Goal: Transaction & Acquisition: Purchase product/service

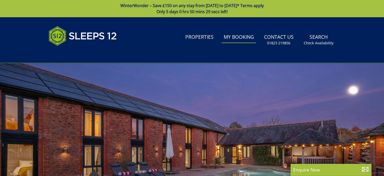
click at [240, 36] on link "My Booking" at bounding box center [239, 37] width 34 height 11
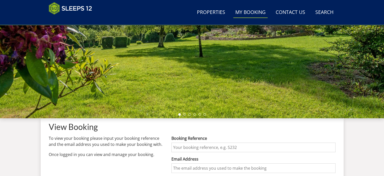
scroll to position [152, 0]
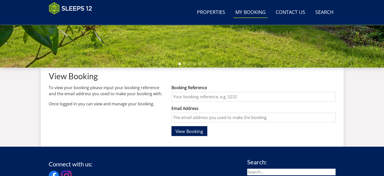
click at [193, 94] on input "Booking Reference" at bounding box center [253, 97] width 164 height 10
type input "S47273"
click at [194, 116] on input "Email Address" at bounding box center [253, 117] width 164 height 10
type input "debbiehayes@birminghamhippodrome.com"
click at [191, 132] on span "View Booking" at bounding box center [190, 131] width 28 height 6
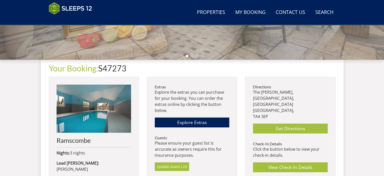
scroll to position [152, 0]
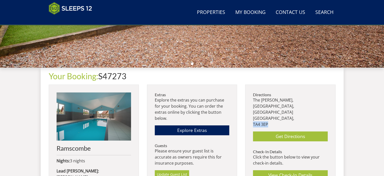
drag, startPoint x: 267, startPoint y: 117, endPoint x: 252, endPoint y: 117, distance: 15.4
copy p "TA4 3EP"
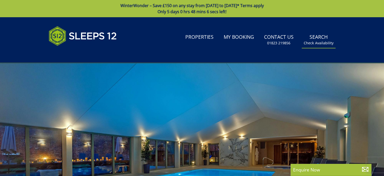
click at [321, 37] on link "Search Check Availability" at bounding box center [319, 40] width 34 height 16
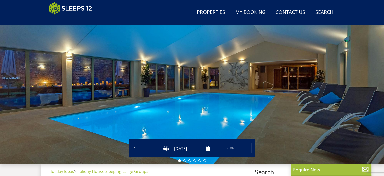
scroll to position [131, 0]
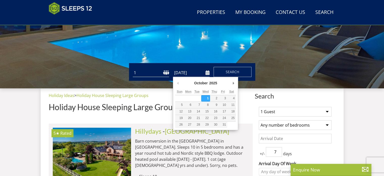
click at [207, 73] on input "[DATE]" at bounding box center [191, 72] width 36 height 8
type input "16/10/2025"
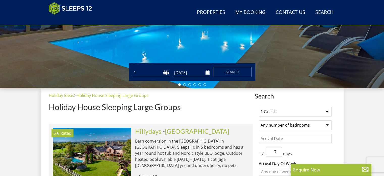
click at [167, 72] on select "1 2 3 4 5 6 7 8 9 10 11 12 13 14 15 16 17 18 19 20 21 22 23 24 25 26 27 28 29 3…" at bounding box center [151, 72] width 36 height 8
select select "10"
click at [133, 68] on select "1 2 3 4 5 6 7 8 9 10 11 12 13 14 15 16 17 18 19 20 21 22 23 24 25 26 27 28 29 3…" at bounding box center [151, 72] width 36 height 8
click at [237, 69] on span "Search" at bounding box center [233, 71] width 14 height 5
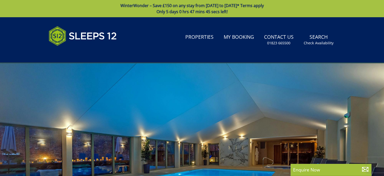
select select "10"
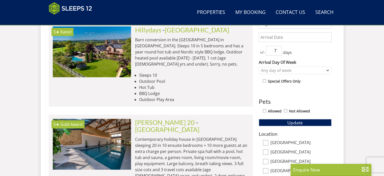
scroll to position [282, 0]
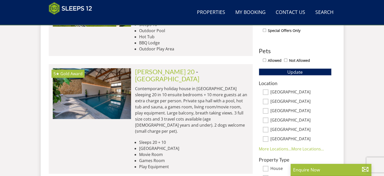
click at [265, 91] on input "Somerset" at bounding box center [266, 92] width 6 height 6
checkbox input "true"
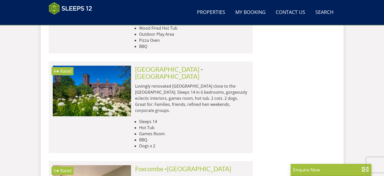
scroll to position [2126, 0]
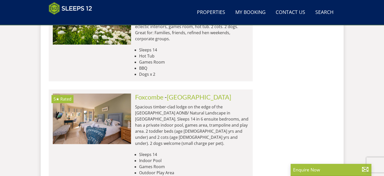
scroll to position [2202, 0]
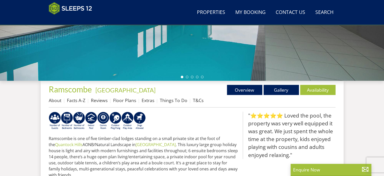
scroll to position [152, 0]
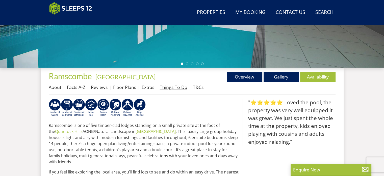
click at [176, 86] on link "Things To Do" at bounding box center [174, 87] width 28 height 6
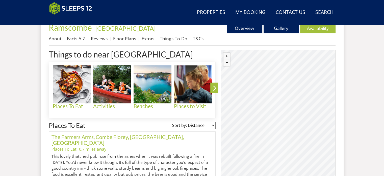
scroll to position [207, 0]
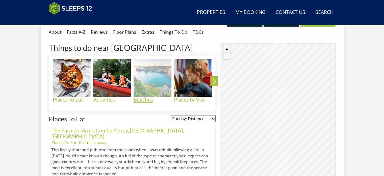
click at [144, 99] on h4 "Beaches" at bounding box center [153, 99] width 38 height 6
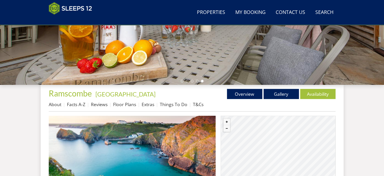
scroll to position [101, 0]
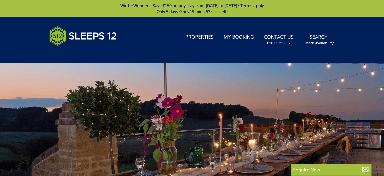
click at [242, 34] on link "My Booking" at bounding box center [239, 37] width 34 height 11
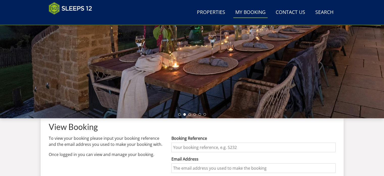
scroll to position [152, 0]
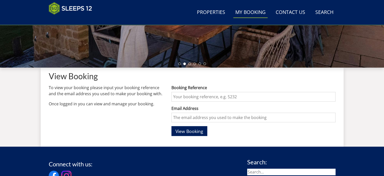
click at [195, 95] on input "Booking Reference" at bounding box center [253, 97] width 164 height 10
paste input "TA4 3EP"
type input "TA4 3EP"
click at [165, 96] on div "View Booking To view your booking please input your booking reference and the e…" at bounding box center [192, 102] width 287 height 71
click at [190, 95] on input "Booking Reference" at bounding box center [253, 97] width 164 height 10
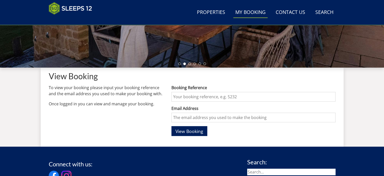
type input "S47273"
click at [189, 119] on input "Email Address" at bounding box center [253, 117] width 164 height 10
type input "debbiehayes@birminghamhippodrome.com"
click at [195, 131] on span "View Booking" at bounding box center [190, 131] width 28 height 6
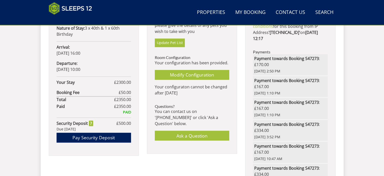
scroll to position [328, 0]
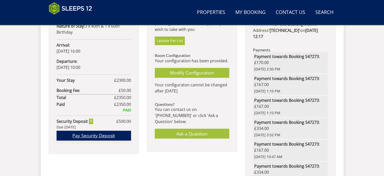
click at [91, 130] on link "Pay Security Deposit" at bounding box center [94, 135] width 75 height 10
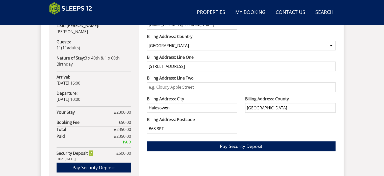
scroll to position [322, 0]
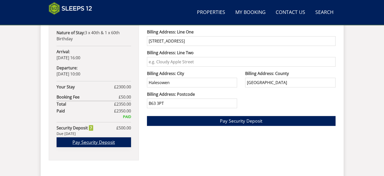
click at [92, 137] on link "Pay Security Deposit" at bounding box center [94, 142] width 75 height 10
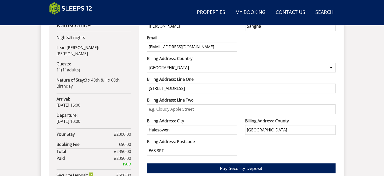
scroll to position [347, 0]
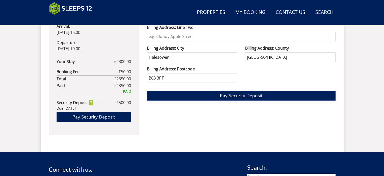
click at [237, 95] on span "Pay Security Deposit" at bounding box center [241, 95] width 42 height 6
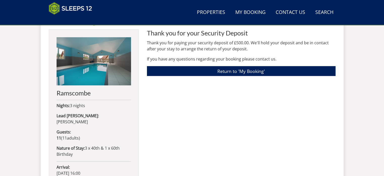
scroll to position [181, 0]
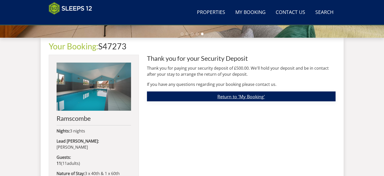
click at [234, 96] on link "Return to 'My Booking'" at bounding box center [241, 96] width 189 height 10
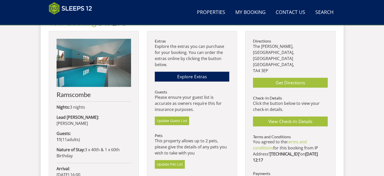
scroll to position [202, 0]
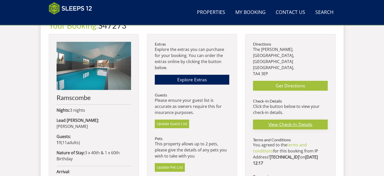
click at [292, 119] on link "View Check-In Details" at bounding box center [290, 124] width 75 height 10
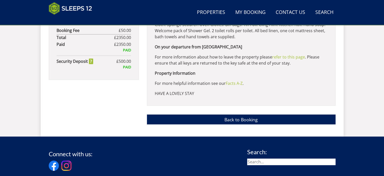
scroll to position [396, 0]
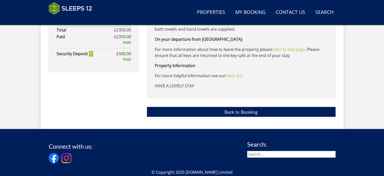
click at [238, 111] on link "Back to Booking" at bounding box center [241, 112] width 189 height 10
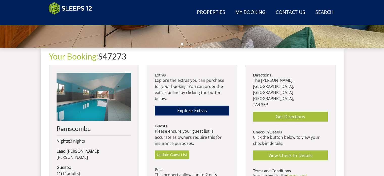
scroll to position [202, 0]
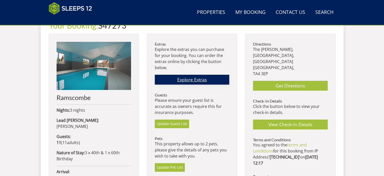
click at [194, 80] on link "Explore Extras" at bounding box center [192, 80] width 75 height 10
